Goal: Information Seeking & Learning: Learn about a topic

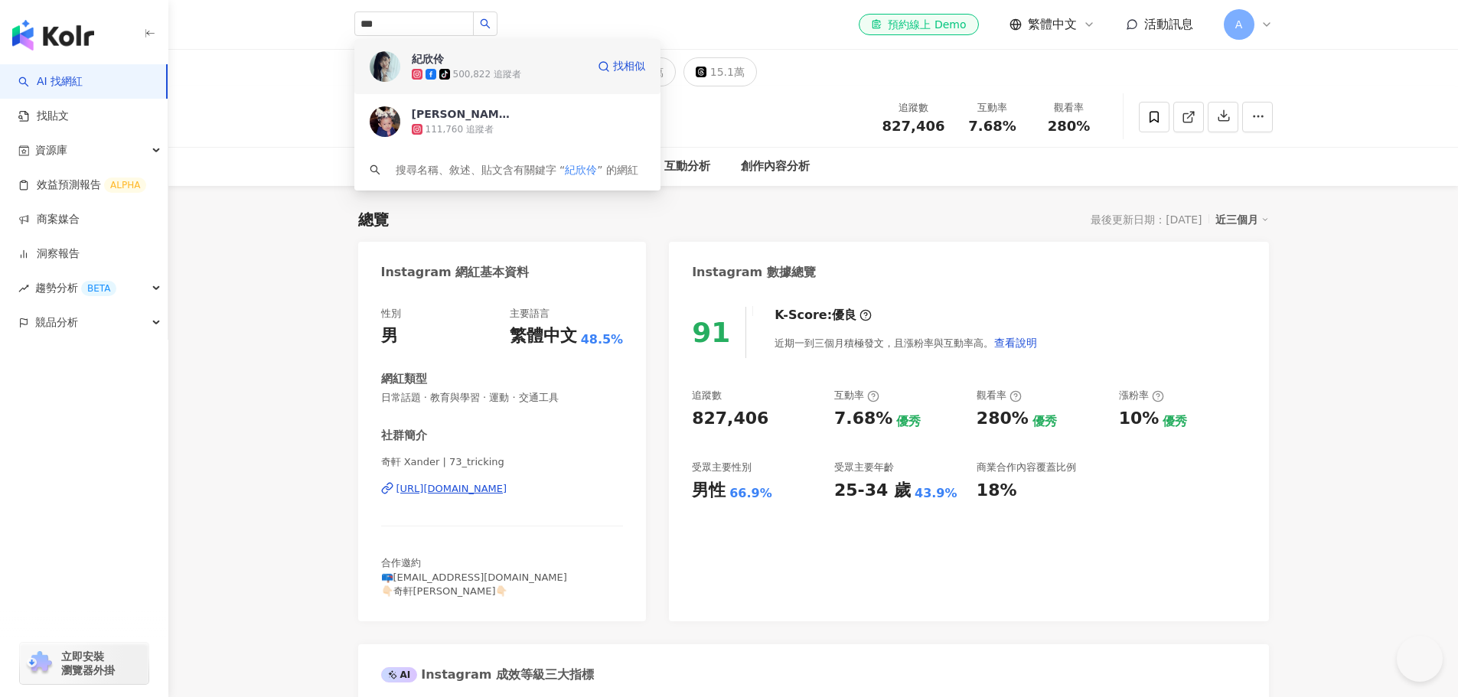
click at [512, 53] on div "紀欣伶 tiktok-icon 500,822 追蹤者" at bounding box center [499, 66] width 174 height 31
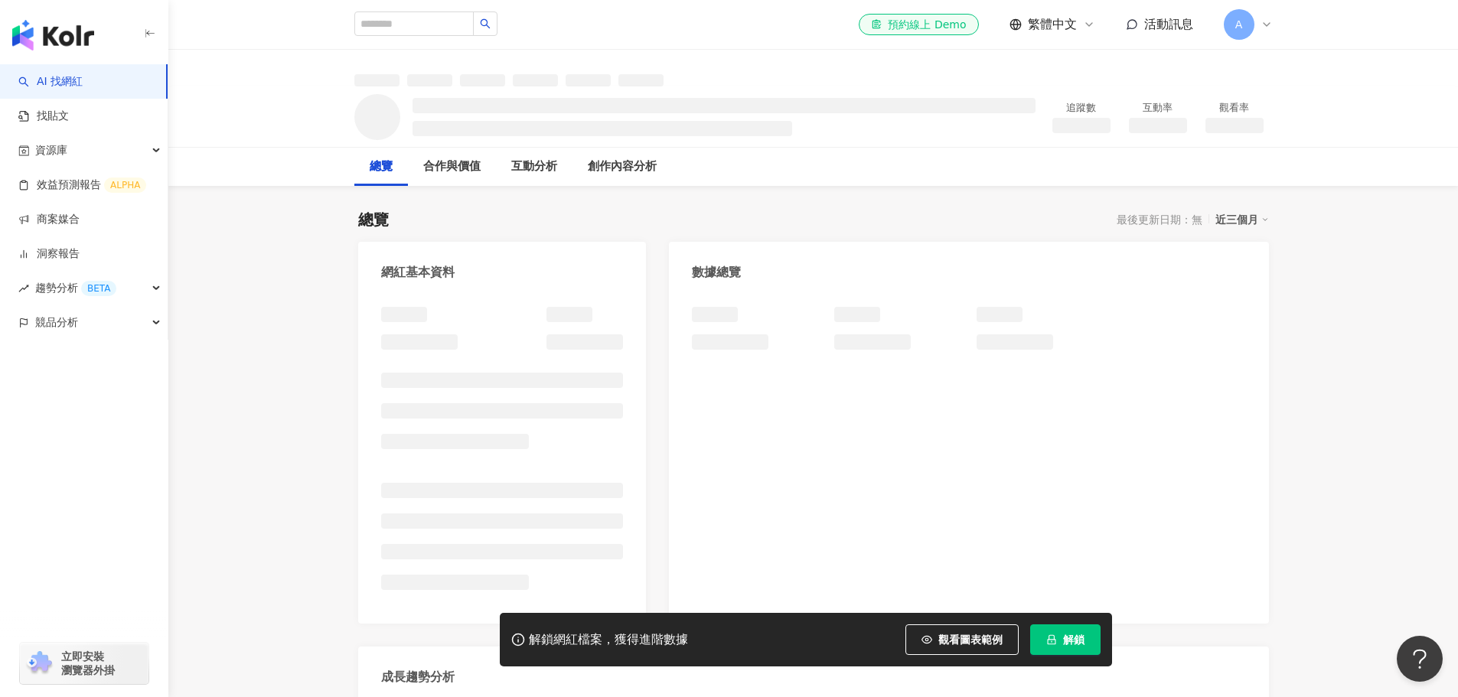
click at [1075, 644] on span "解鎖" at bounding box center [1073, 640] width 21 height 12
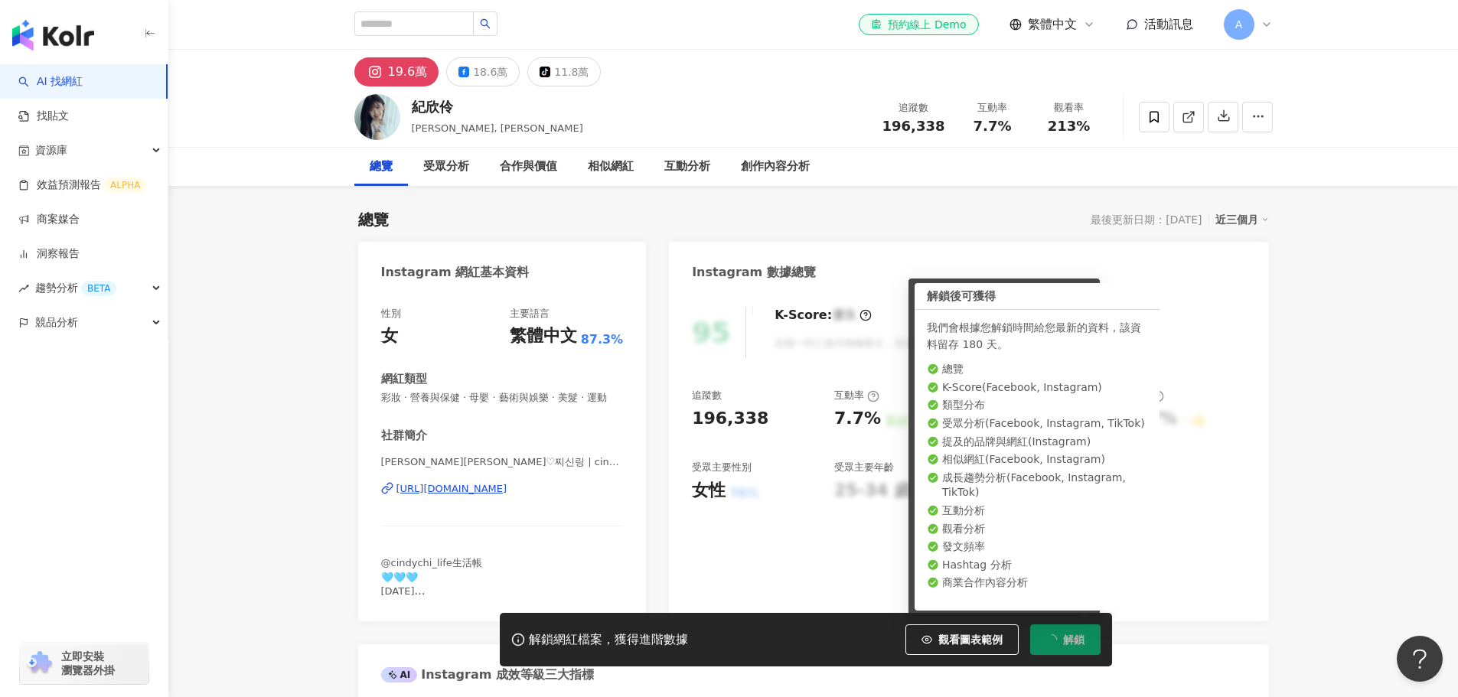
click at [1251, 439] on div "95 K-Score : 優良 近期一到三個月積極發文，且漲粉率與互動率高。 查看說明 追蹤數 196,338 互動率 7.7% 良好 觀看率 213% 不佳…" at bounding box center [968, 457] width 599 height 330
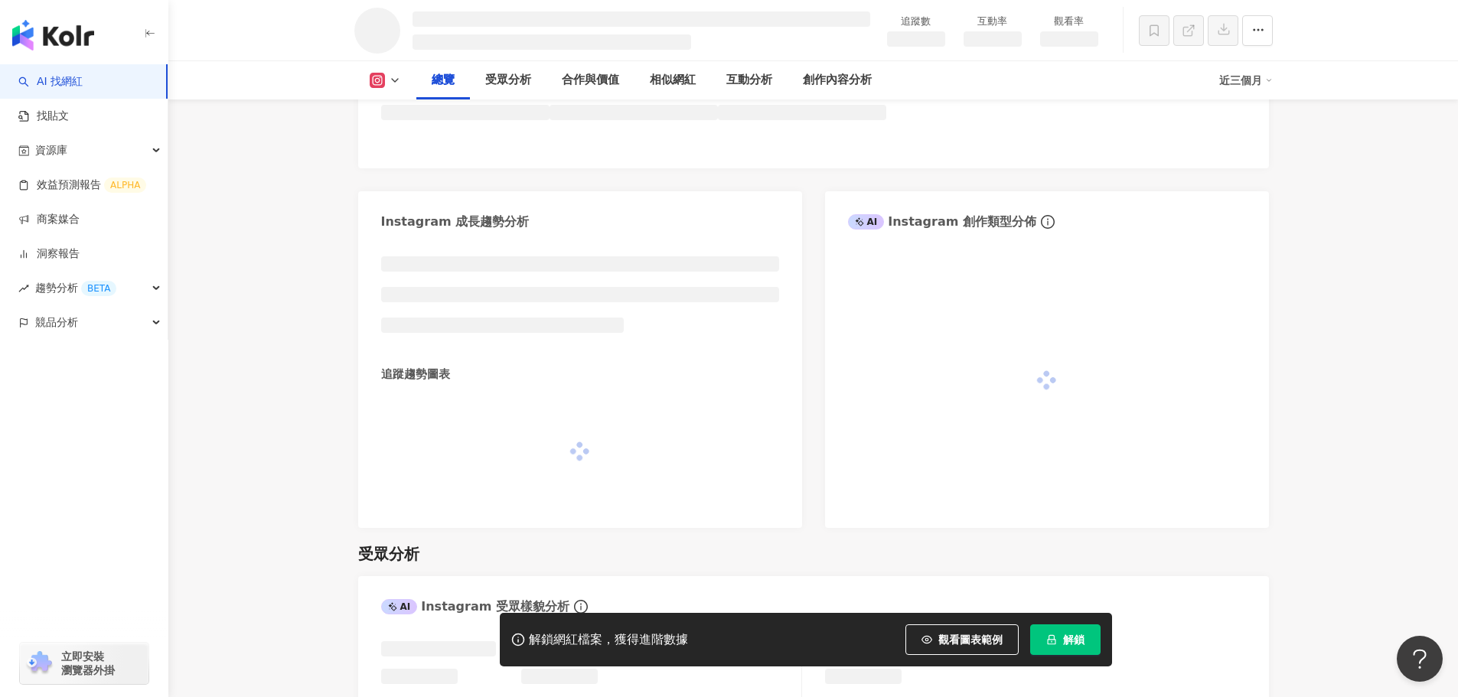
scroll to position [339, 0]
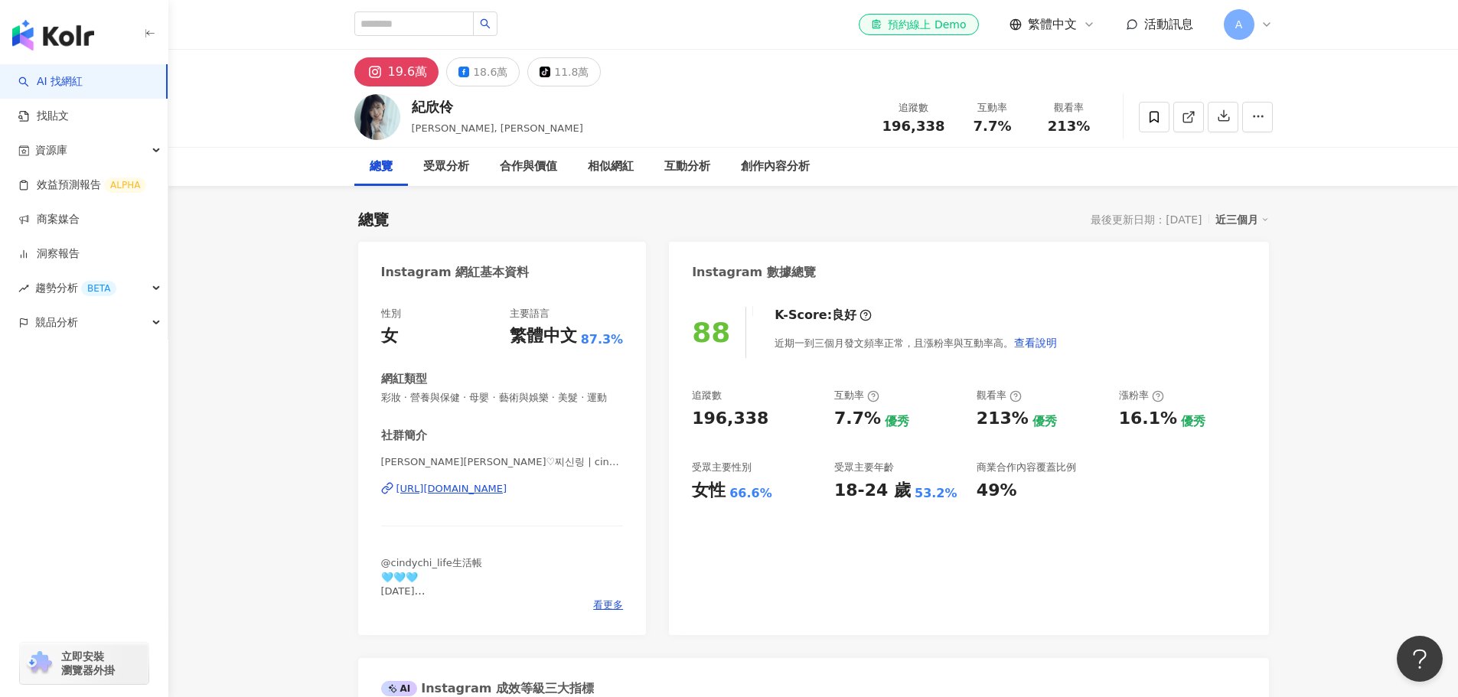
click at [375, 22] on input "search" at bounding box center [413, 23] width 119 height 24
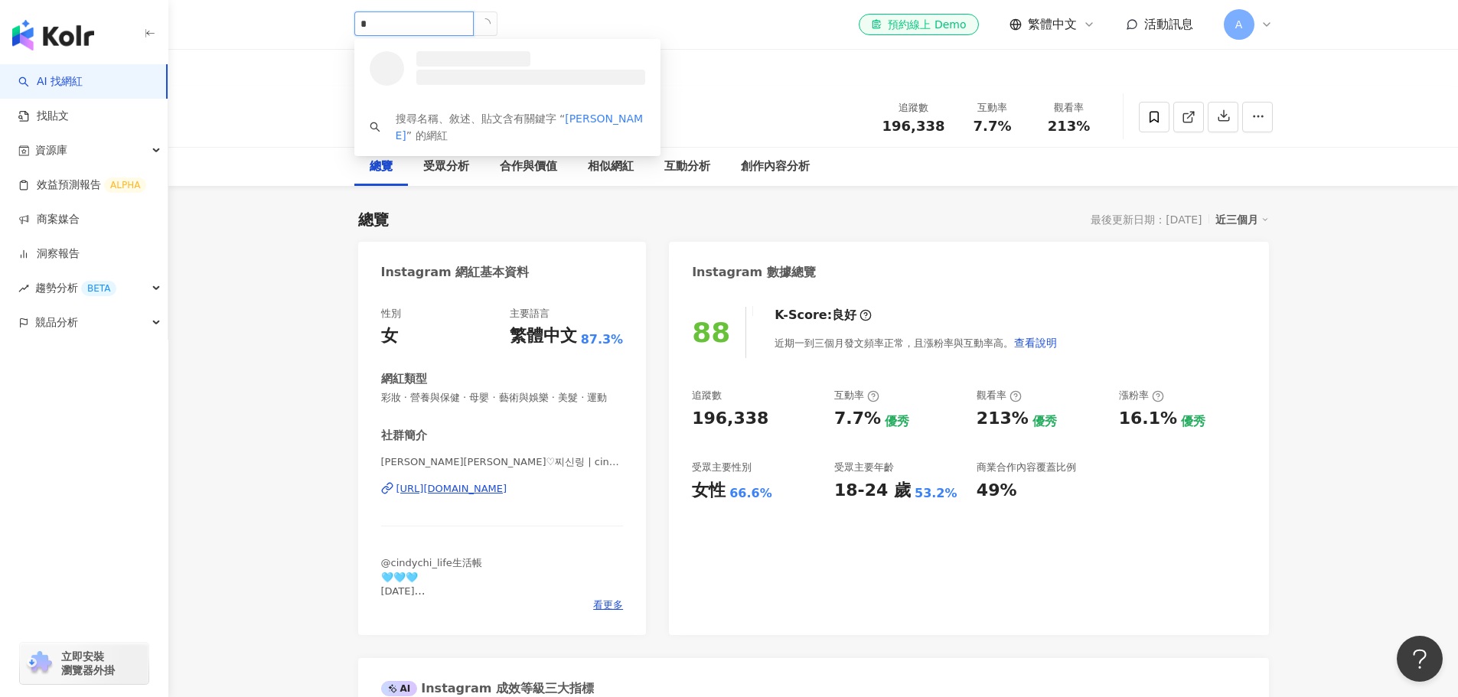
type input "*"
